Goal: Information Seeking & Learning: Check status

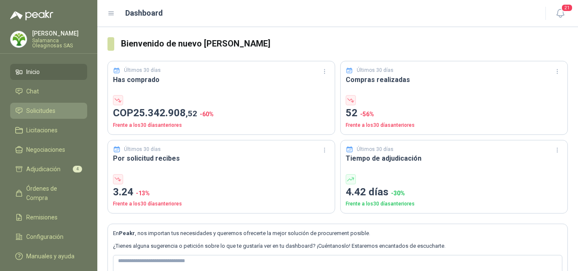
click at [49, 115] on span "Solicitudes" at bounding box center [40, 110] width 29 height 9
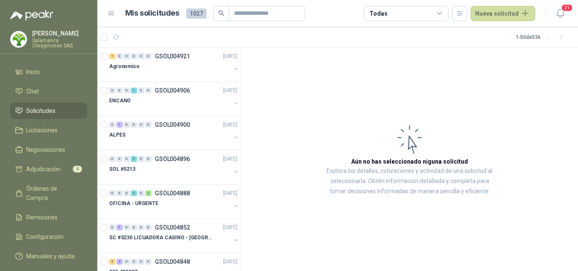
click at [55, 40] on p "Salamanca Oleaginosas SAS" at bounding box center [59, 43] width 55 height 10
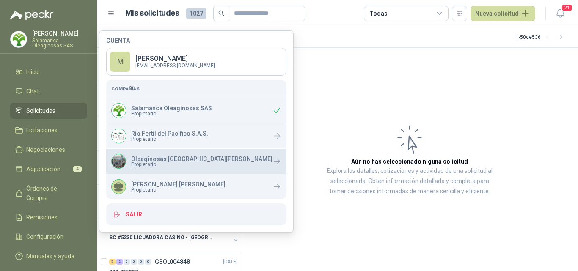
click at [172, 163] on span "Propietario" at bounding box center [201, 164] width 141 height 5
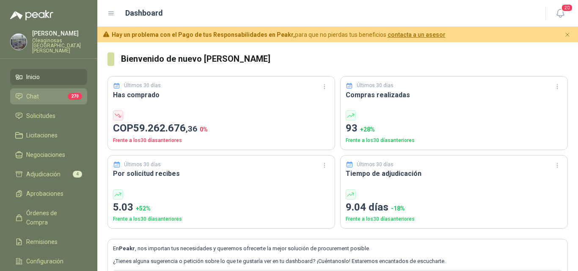
click at [57, 92] on li "Chat 270" at bounding box center [48, 96] width 67 height 9
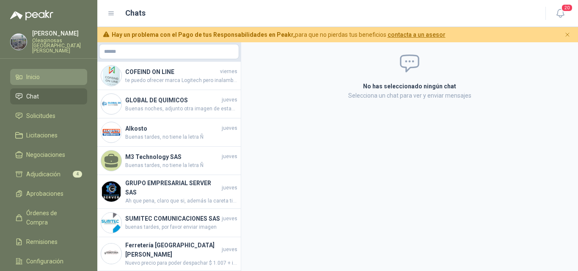
click at [58, 73] on li "Inicio" at bounding box center [48, 76] width 67 height 9
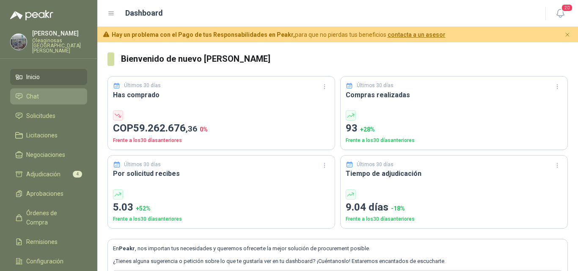
click at [61, 92] on li "Chat" at bounding box center [48, 96] width 67 height 9
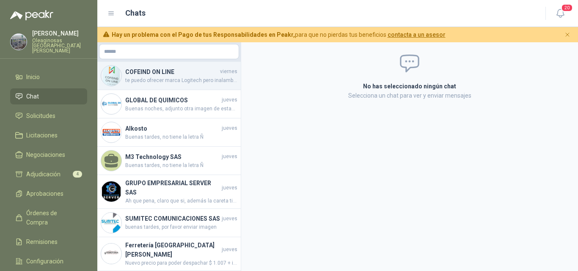
click at [164, 81] on span "te puedo ofrecer marca Logitech pero inalambrico se anexo cotizacion. y fotos" at bounding box center [181, 81] width 112 height 8
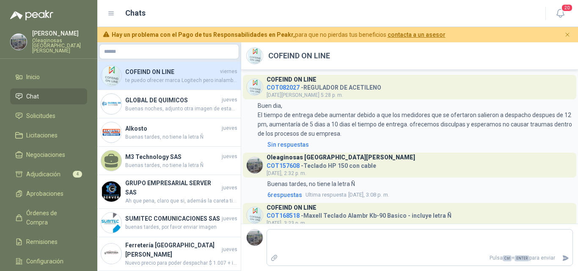
scroll to position [31, 0]
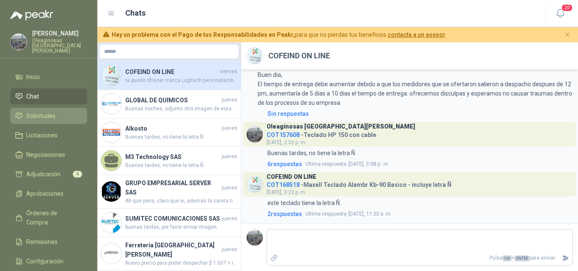
click at [44, 111] on span "Solicitudes" at bounding box center [40, 115] width 29 height 9
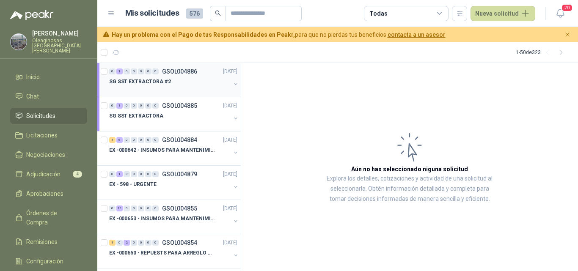
click at [186, 92] on div at bounding box center [169, 90] width 121 height 7
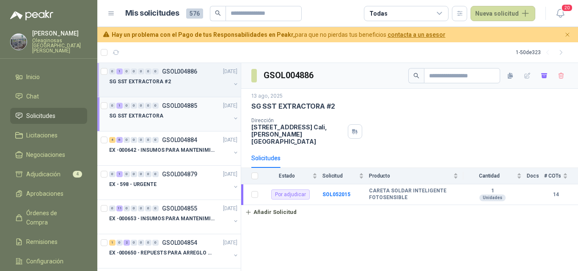
click at [182, 123] on div at bounding box center [169, 124] width 121 height 7
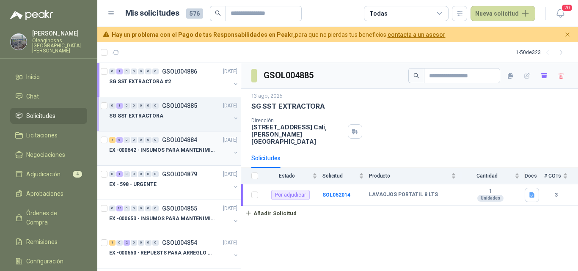
click at [175, 159] on div at bounding box center [169, 158] width 121 height 7
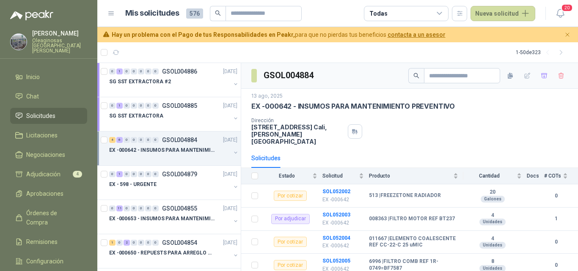
scroll to position [42, 0]
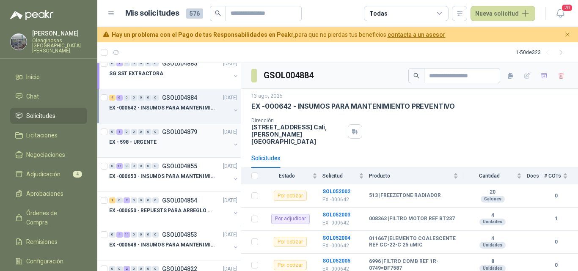
click at [179, 154] on div "0 1 0 0 0 0 0 GSOL004879 [DATE] EX - 598 - URGENTE" at bounding box center [168, 140] width 143 height 34
click at [184, 145] on div "EX - 598 - URGENTE" at bounding box center [169, 142] width 121 height 10
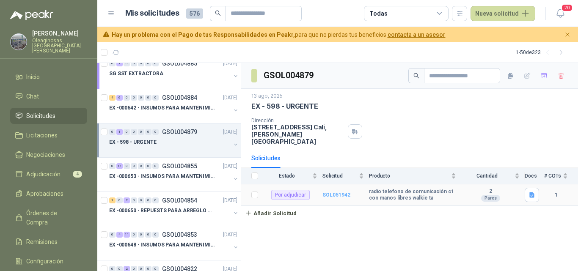
click at [335, 192] on b "SOL051942" at bounding box center [336, 195] width 28 height 6
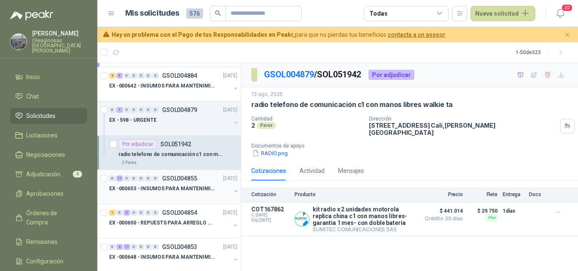
scroll to position [85, 0]
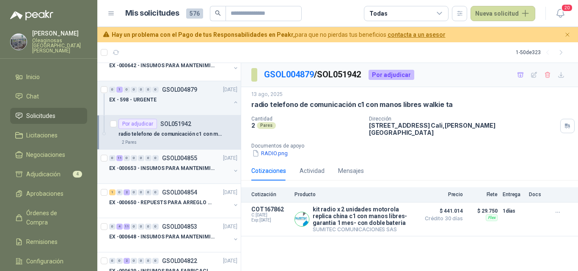
click at [187, 175] on div at bounding box center [169, 176] width 121 height 7
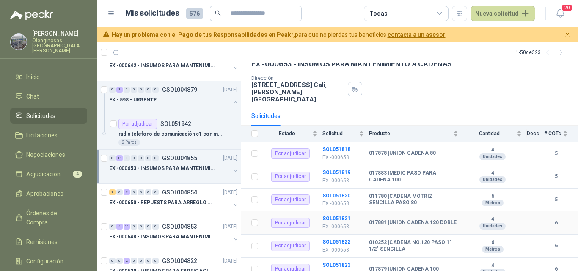
scroll to position [85, 0]
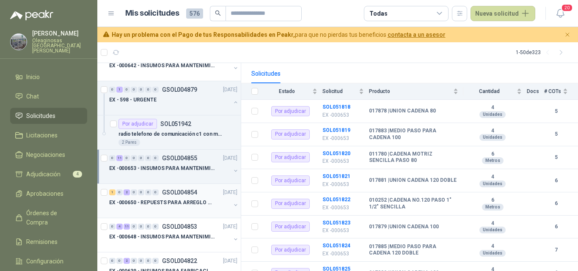
click at [158, 202] on p "EX -000650 - REPUESTS PARA ARREGLO BOMBA DE PLANTA" at bounding box center [161, 203] width 105 height 8
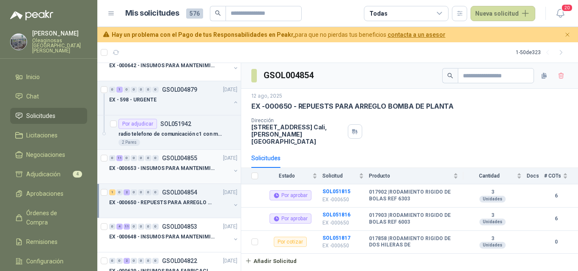
click at [170, 170] on p "EX -000653 - INSUMOS PARA MANTENIMIENTO A CADENAS" at bounding box center [161, 168] width 105 height 8
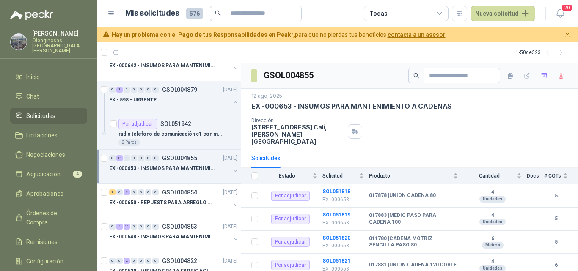
scroll to position [127, 0]
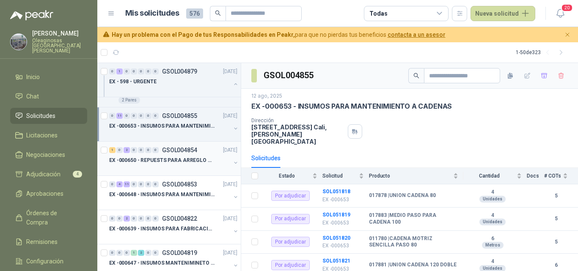
click at [188, 172] on div "1 0 2 0 0 0 0 GSOL004854 [DATE] EX -000650 - REPUESTS PARA ARREGLO BOMBA DE PLA…" at bounding box center [168, 159] width 143 height 34
click at [240, 16] on input "text" at bounding box center [259, 13] width 59 height 14
type input "***"
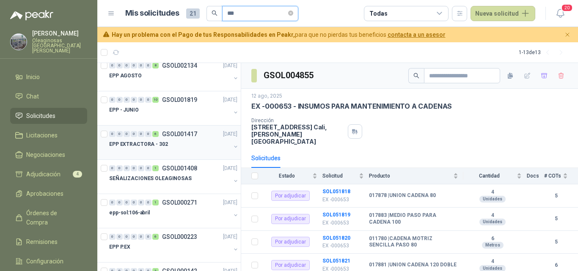
scroll to position [249, 0]
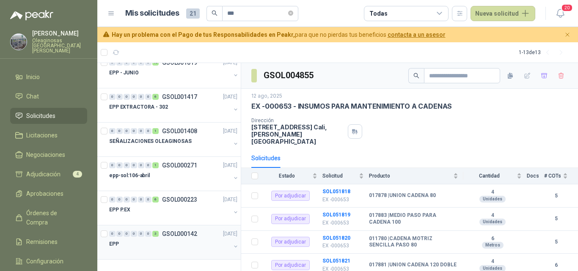
click at [185, 241] on div "EPP" at bounding box center [169, 244] width 121 height 10
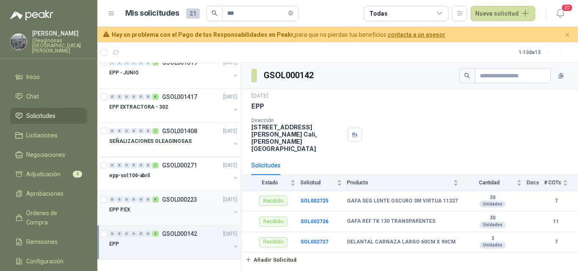
click at [166, 213] on div "EPP P.EX" at bounding box center [169, 210] width 121 height 10
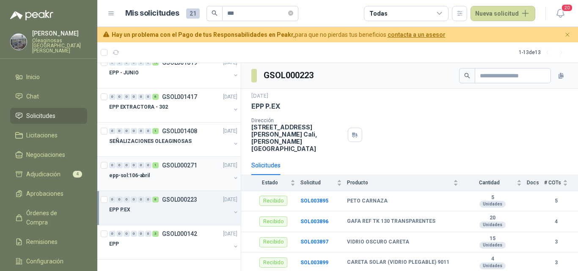
click at [163, 182] on div at bounding box center [169, 184] width 121 height 7
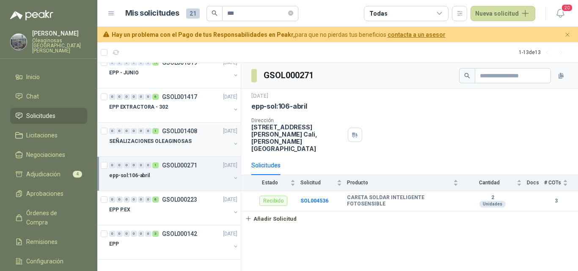
click at [184, 152] on div at bounding box center [169, 149] width 121 height 7
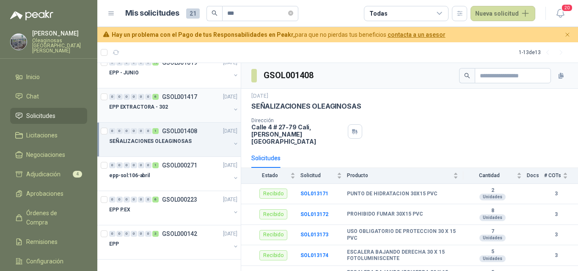
click at [184, 110] on div "EPP EXTRACTORA - 302" at bounding box center [169, 107] width 121 height 10
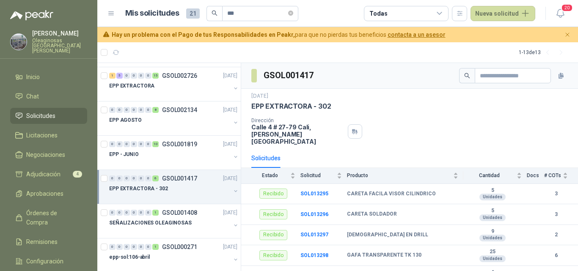
scroll to position [164, 0]
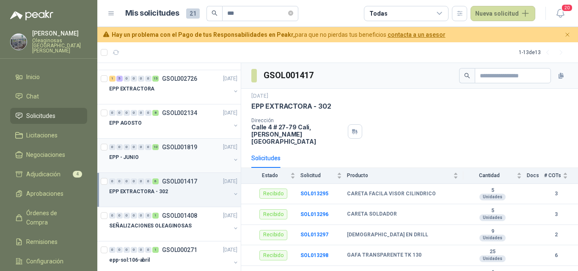
click at [182, 163] on div at bounding box center [169, 165] width 121 height 7
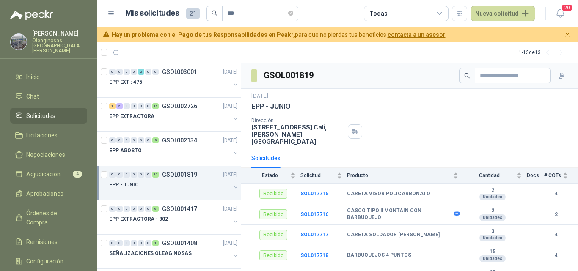
scroll to position [122, 0]
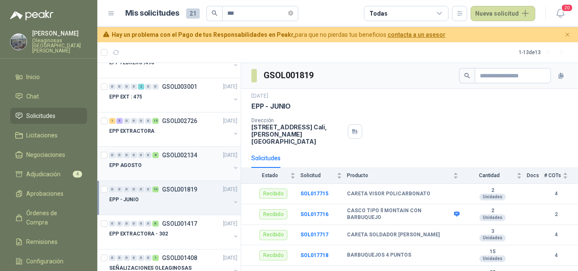
click at [176, 172] on div at bounding box center [169, 173] width 121 height 7
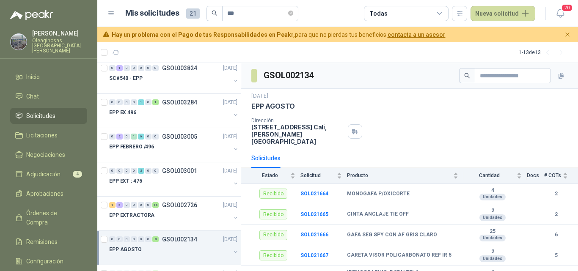
scroll to position [37, 0]
click at [173, 218] on div "EPP EXTRACTORA" at bounding box center [169, 216] width 121 height 10
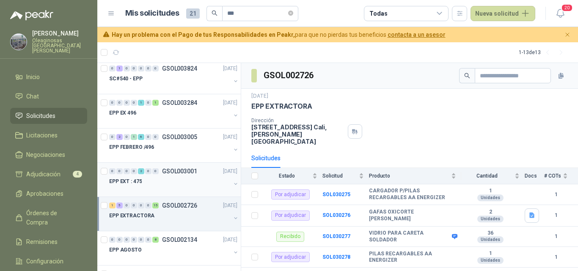
click at [176, 178] on div "EPP EXT : 475" at bounding box center [169, 181] width 121 height 10
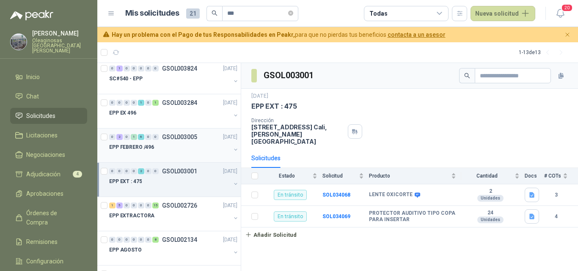
click at [176, 153] on div at bounding box center [169, 155] width 121 height 7
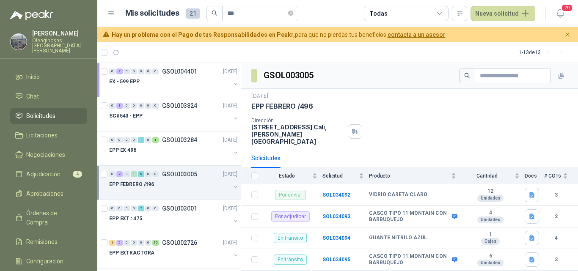
click at [176, 153] on div "EPP EX 496" at bounding box center [169, 150] width 121 height 10
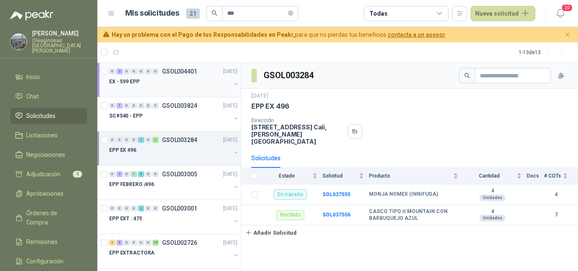
click at [181, 86] on div "EX - 599 EPP" at bounding box center [169, 82] width 121 height 10
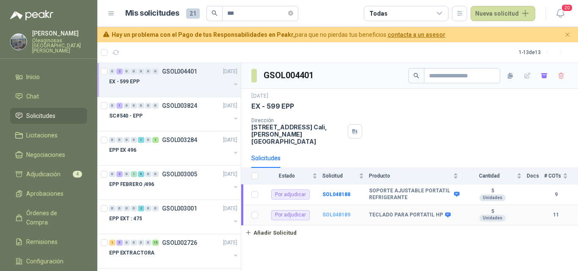
click at [342, 212] on b "SOL048189" at bounding box center [336, 215] width 28 height 6
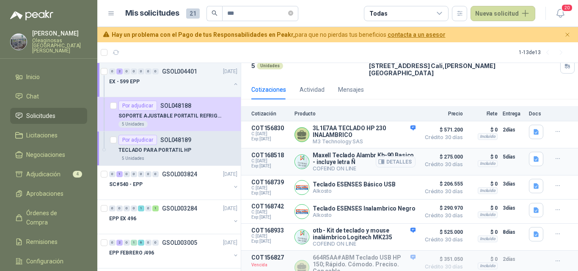
scroll to position [85, 0]
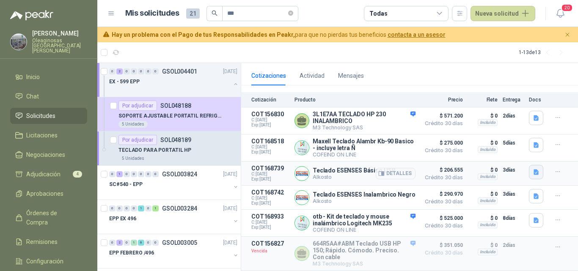
click at [532, 169] on icon "button" at bounding box center [535, 172] width 7 height 7
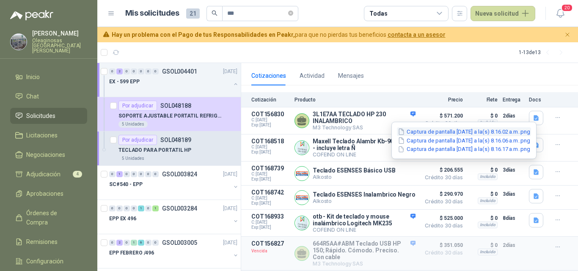
click at [462, 132] on button "Captura de pantalla [DATE] a la(s) 8.16.02 a.m..png" at bounding box center [464, 131] width 134 height 9
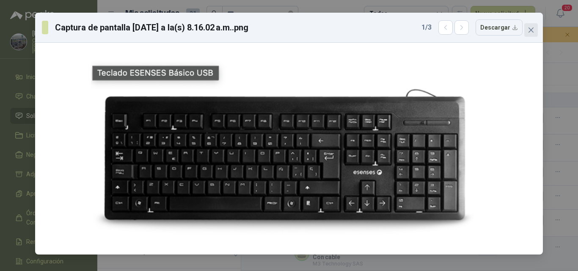
click at [535, 30] on span "Close" at bounding box center [531, 30] width 14 height 7
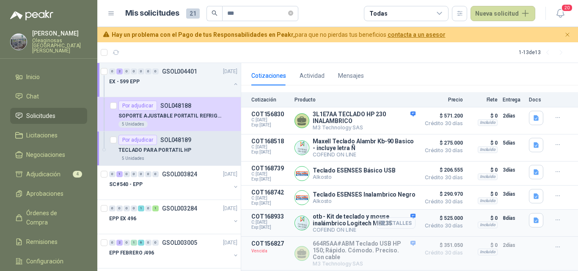
click at [391, 223] on button "Detalles" at bounding box center [395, 222] width 40 height 11
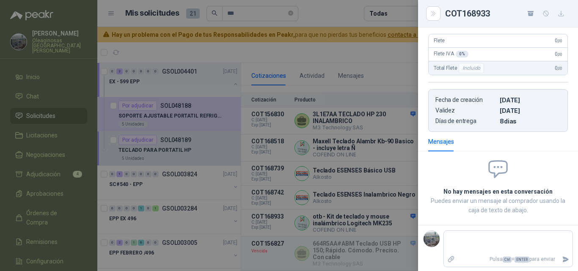
scroll to position [190, 0]
click at [397, 228] on div at bounding box center [289, 135] width 578 height 271
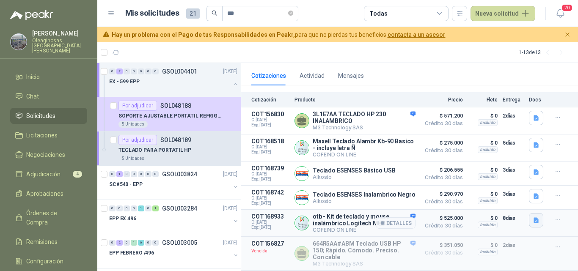
click at [532, 222] on icon "button" at bounding box center [535, 220] width 7 height 7
click at [517, 203] on button "logitech.png" at bounding box center [510, 201] width 42 height 9
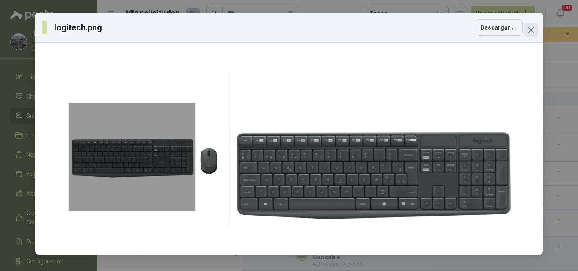
click at [531, 30] on icon "close" at bounding box center [530, 29] width 5 height 5
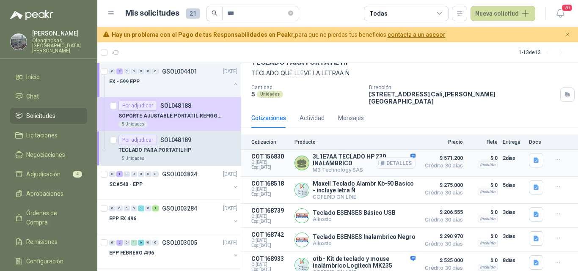
scroll to position [0, 0]
